Goal: Task Accomplishment & Management: Use online tool/utility

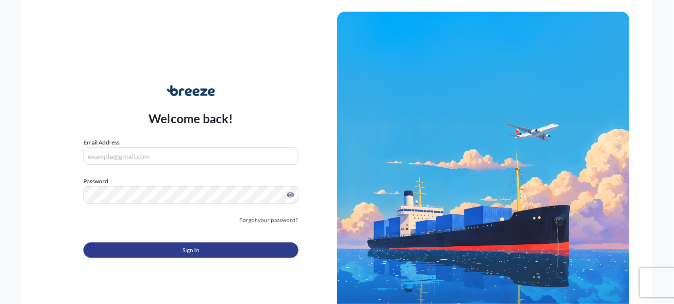
type input "[EMAIL_ADDRESS][PERSON_NAME][DOMAIN_NAME]"
click at [200, 253] on button "Sign In" at bounding box center [190, 250] width 214 height 16
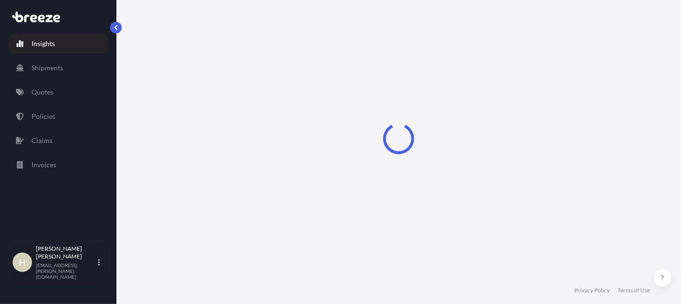
select select "2025"
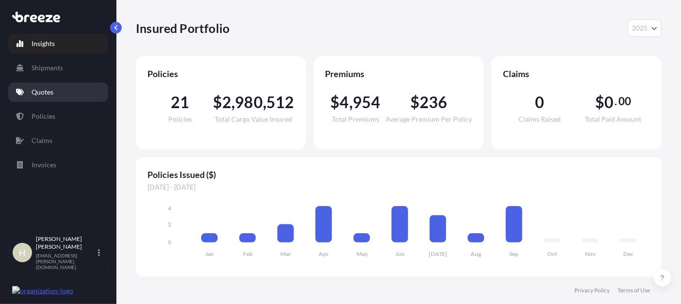
click at [43, 93] on p "Quotes" at bounding box center [43, 92] width 22 height 10
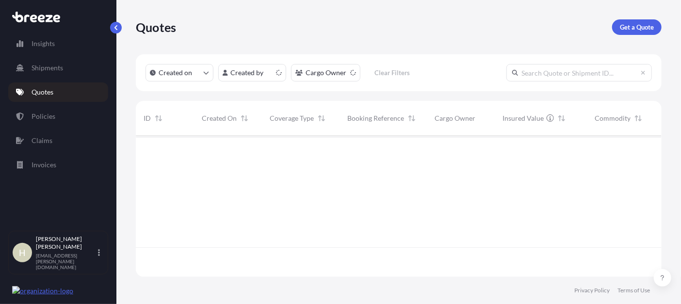
scroll to position [139, 518]
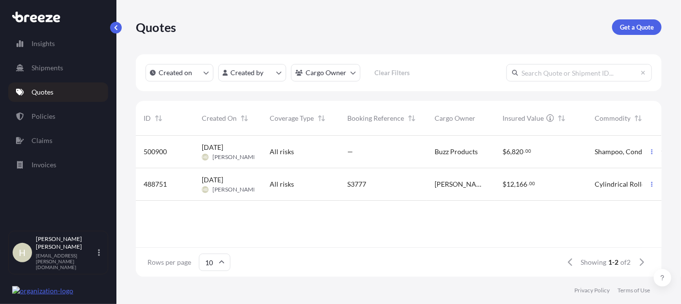
click at [206, 152] on span "Oct 7, 2025 HB Heather Boley" at bounding box center [228, 152] width 52 height 18
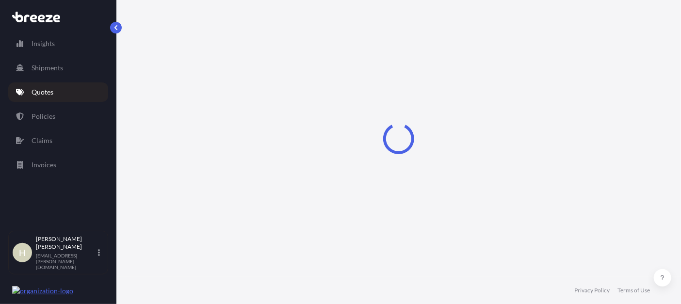
select select "Road"
select select "1"
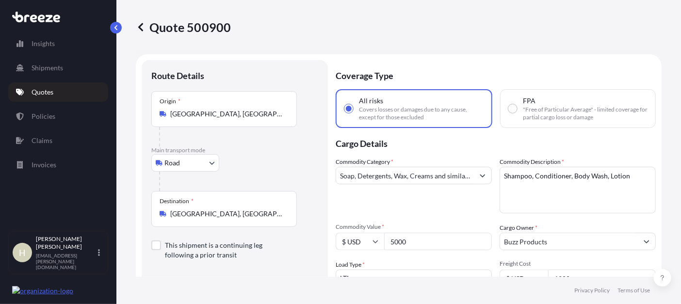
click at [138, 28] on icon at bounding box center [141, 27] width 10 height 10
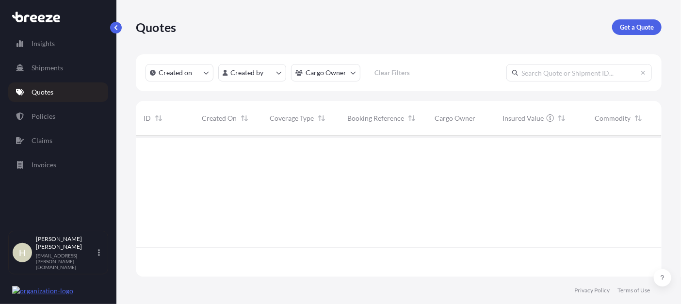
scroll to position [139, 518]
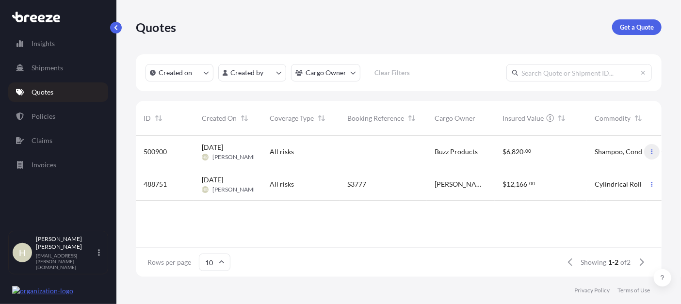
click at [651, 153] on icon "button" at bounding box center [652, 152] width 6 height 6
click at [223, 184] on span "Apr 9, 2025" at bounding box center [212, 180] width 21 height 10
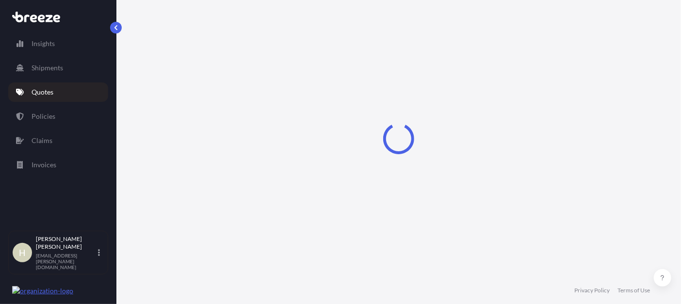
select select "Road"
select select "Air"
select select "1"
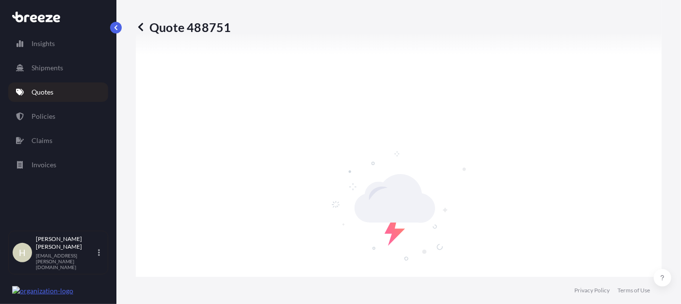
scroll to position [293, 0]
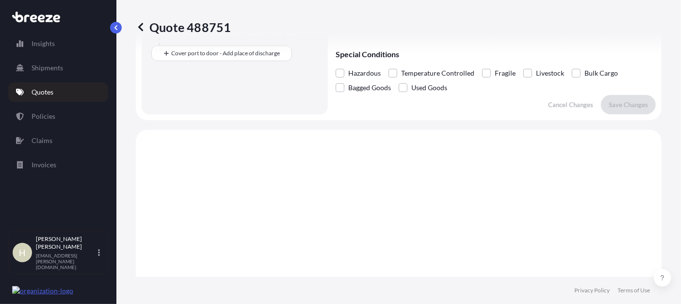
click at [142, 25] on icon at bounding box center [141, 27] width 10 height 10
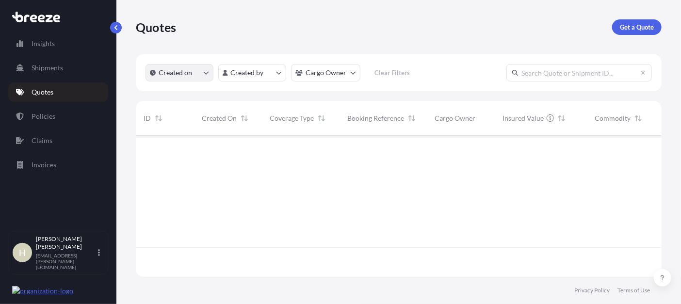
scroll to position [139, 518]
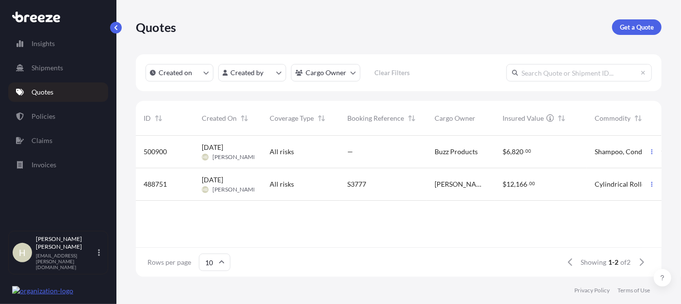
click at [327, 152] on div "All risks" at bounding box center [301, 152] width 62 height 10
select select "Road"
select select "1"
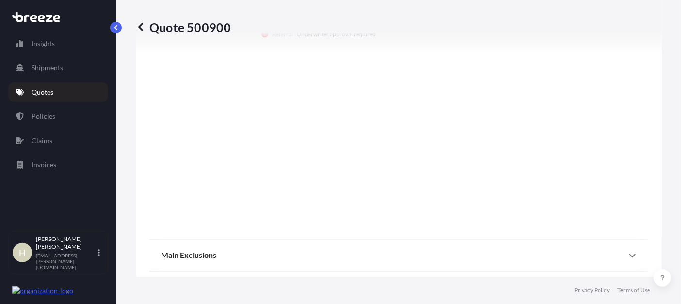
scroll to position [718, 0]
click at [628, 247] on icon at bounding box center [632, 248] width 8 height 8
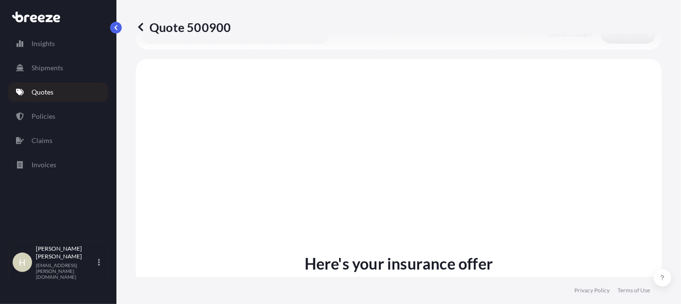
scroll to position [374, 0]
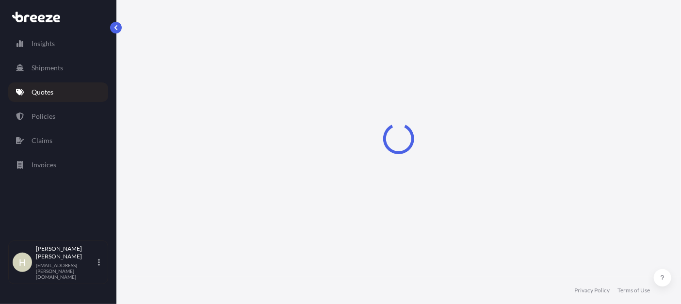
select select "Road"
select select "1"
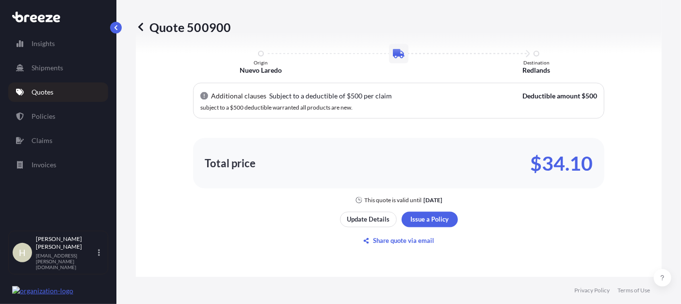
scroll to position [697, 0]
